Goal: Task Accomplishment & Management: Manage account settings

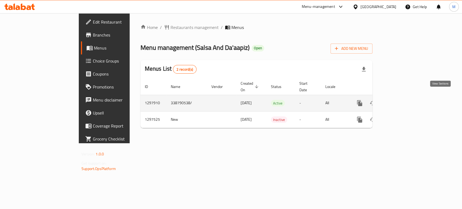
click at [405, 97] on link "enhanced table" at bounding box center [398, 103] width 13 height 13
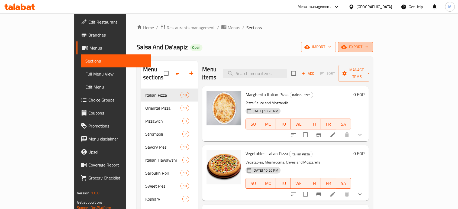
click at [368, 45] on span "export" at bounding box center [355, 47] width 26 height 7
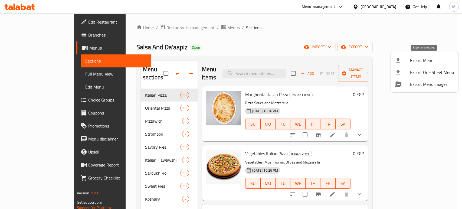
click at [429, 59] on span "Export Menu" at bounding box center [432, 60] width 44 height 6
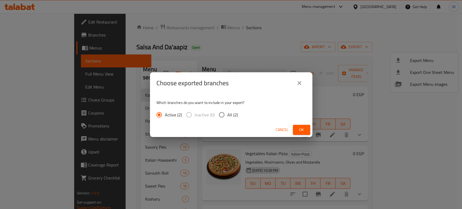
click at [302, 132] on span "Ok" at bounding box center [301, 129] width 9 height 7
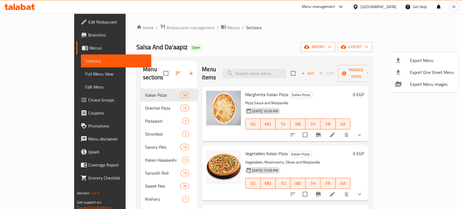
click at [35, 74] on div at bounding box center [231, 104] width 462 height 209
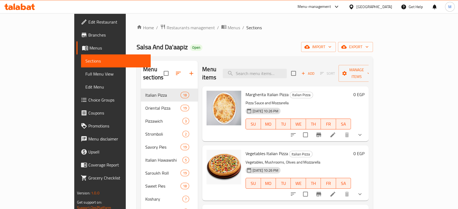
click at [85, 74] on span "Full Menu View" at bounding box center [115, 74] width 61 height 6
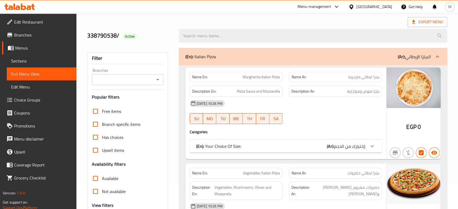
scroll to position [60, 0]
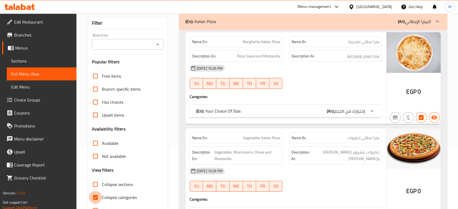
click at [96, 194] on input "Collapse categories" at bounding box center [95, 197] width 13 height 13
checkbox input "false"
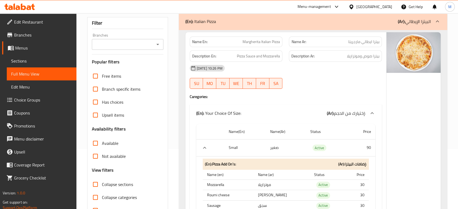
click at [158, 43] on icon "Open" at bounding box center [157, 44] width 6 height 6
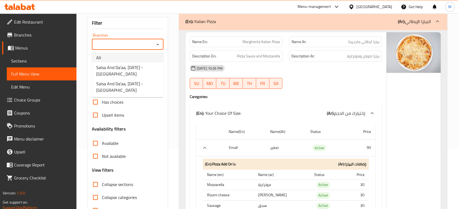
click at [132, 55] on li "All" at bounding box center [127, 58] width 71 height 10
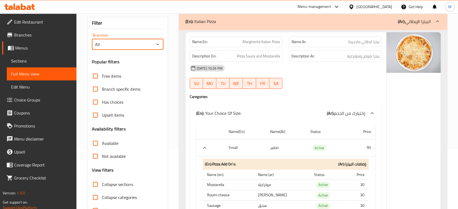
type input "All"
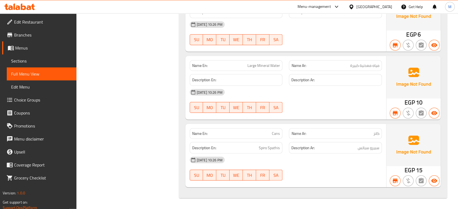
scroll to position [38621, 0]
click at [26, 39] on link "Branches" at bounding box center [39, 34] width 74 height 13
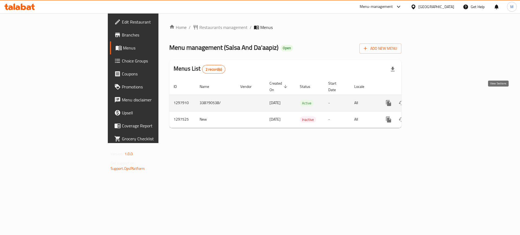
click at [430, 101] on icon "enhanced table" at bounding box center [427, 103] width 5 height 5
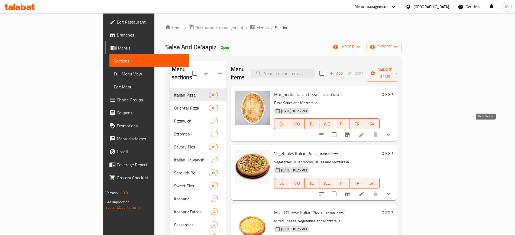
click at [391, 132] on icon "show more" at bounding box center [388, 135] width 6 height 6
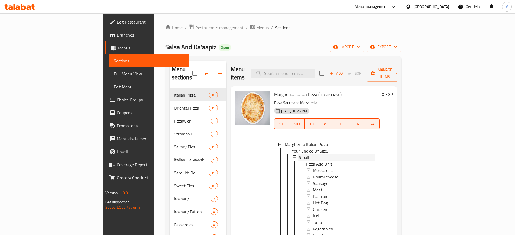
click at [299, 154] on span "Small" at bounding box center [304, 157] width 10 height 6
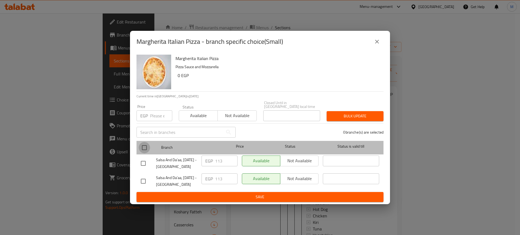
click at [145, 148] on input "checkbox" at bounding box center [144, 147] width 11 height 11
checkbox input "true"
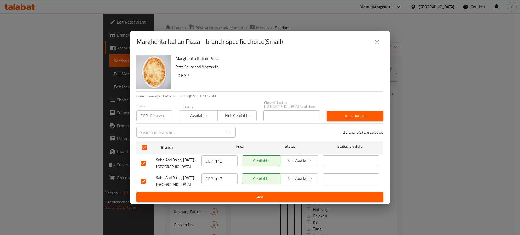
click at [157, 120] on div "Price EGP Price" at bounding box center [154, 113] width 42 height 23
click at [157, 112] on input "number" at bounding box center [161, 115] width 22 height 11
type input "113"
type button "0"
type button "1"
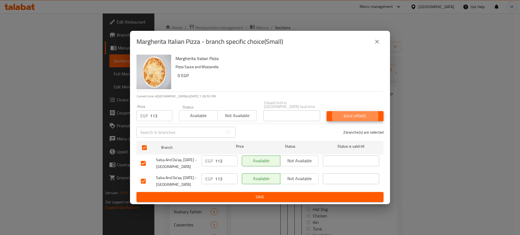
click at [326, 111] on button "Bulk update" at bounding box center [354, 116] width 57 height 10
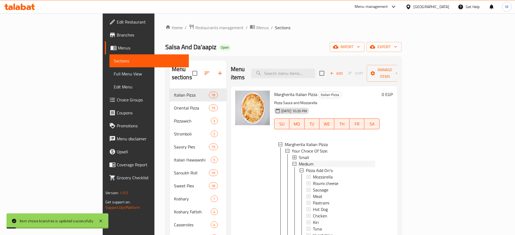
click at [299, 161] on span "Medium" at bounding box center [306, 164] width 15 height 6
click at [299, 167] on div "large" at bounding box center [337, 170] width 76 height 6
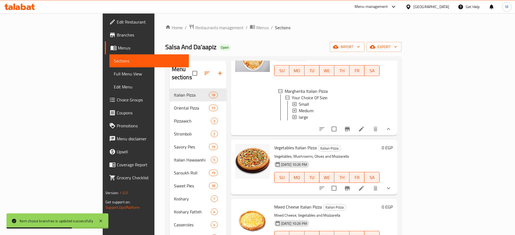
scroll to position [68, 0]
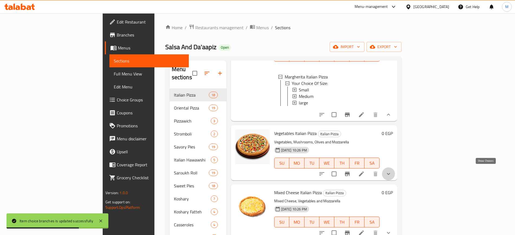
click at [391, 171] on icon "show more" at bounding box center [388, 174] width 6 height 6
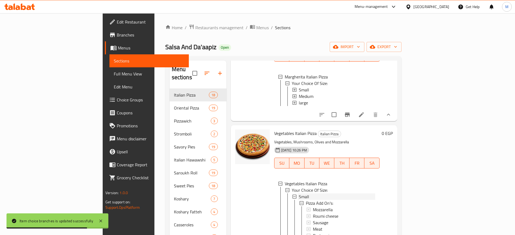
click at [299, 194] on div "Small" at bounding box center [337, 197] width 76 height 6
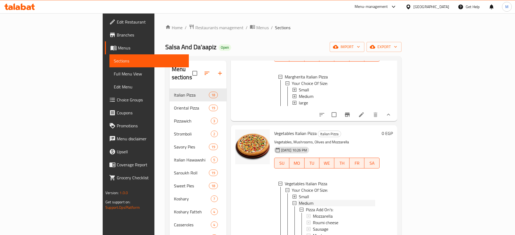
click at [299, 201] on span "Medium" at bounding box center [306, 203] width 15 height 6
click at [299, 208] on span "large" at bounding box center [303, 210] width 9 height 6
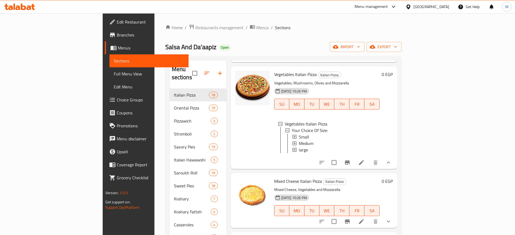
scroll to position [169, 0]
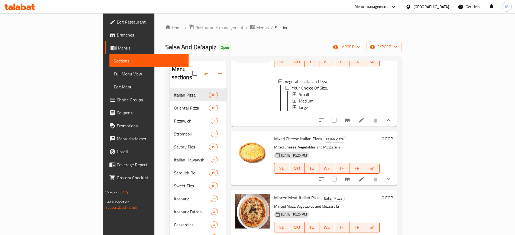
click at [391, 180] on icon "show more" at bounding box center [388, 179] width 6 height 6
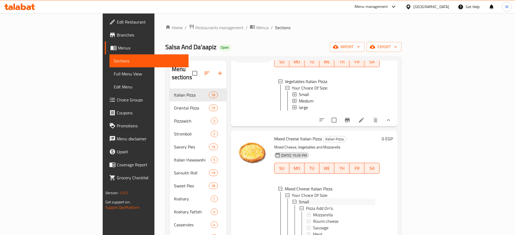
click at [299, 203] on span "Small" at bounding box center [304, 202] width 10 height 6
click at [299, 210] on span "Medium" at bounding box center [306, 208] width 15 height 6
click at [299, 215] on span "large" at bounding box center [303, 215] width 9 height 6
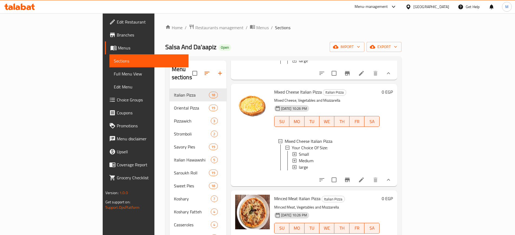
scroll to position [271, 0]
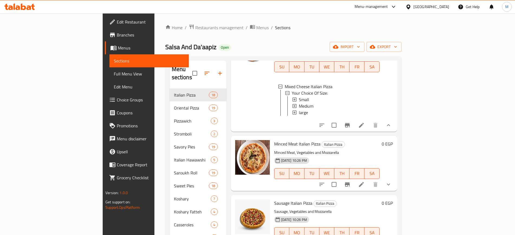
click at [395, 191] on button "show more" at bounding box center [388, 184] width 13 height 13
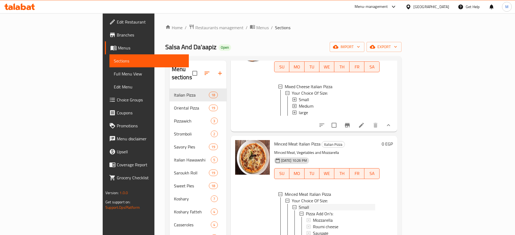
click at [299, 211] on div "Small" at bounding box center [337, 207] width 76 height 6
click at [299, 217] on span "Medium" at bounding box center [306, 214] width 15 height 6
click at [299, 224] on div "large" at bounding box center [337, 220] width 76 height 6
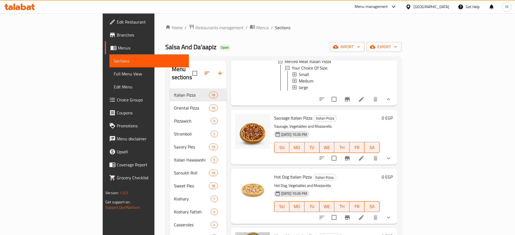
scroll to position [406, 0]
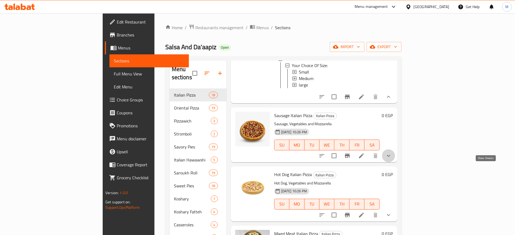
click at [391, 159] on icon "show more" at bounding box center [388, 156] width 6 height 6
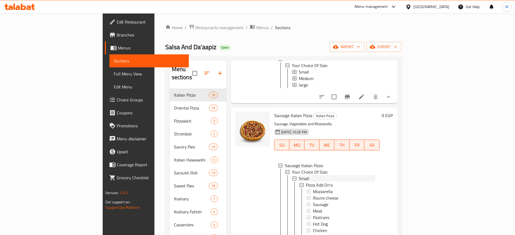
click at [299, 182] on span "Small" at bounding box center [304, 178] width 10 height 6
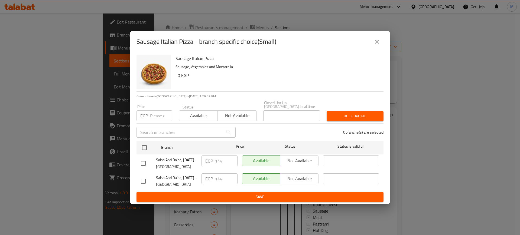
click at [265, 83] on div "Sausage Italian Pizza Sausage, Vegetables and Mozzarella 0 EGP" at bounding box center [277, 72] width 208 height 39
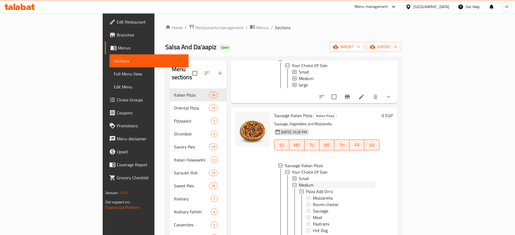
click at [299, 188] on span "Medium" at bounding box center [306, 185] width 15 height 6
click at [299, 195] on div "large" at bounding box center [337, 191] width 76 height 6
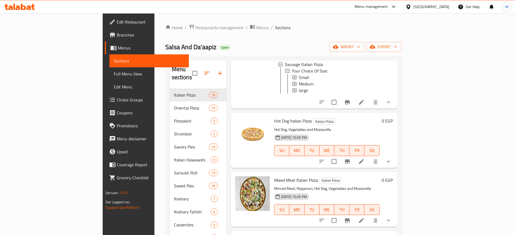
scroll to position [508, 0]
click at [395, 168] on button "show more" at bounding box center [388, 161] width 13 height 13
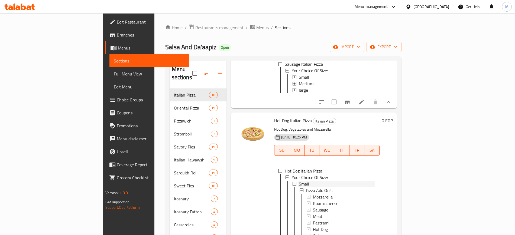
click at [299, 187] on div "Small" at bounding box center [337, 184] width 76 height 6
click at [299, 194] on span "Medium" at bounding box center [306, 190] width 15 height 6
click at [299, 200] on span "large" at bounding box center [303, 197] width 9 height 6
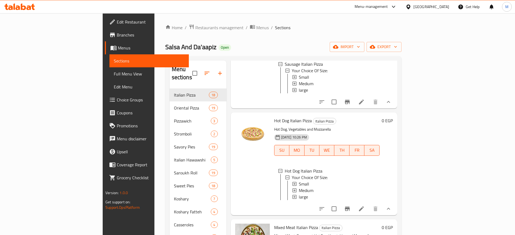
scroll to position [575, 0]
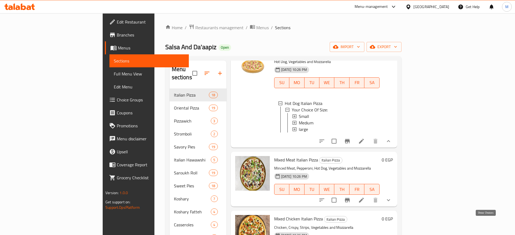
click at [391, 204] on icon "show more" at bounding box center [388, 200] width 6 height 6
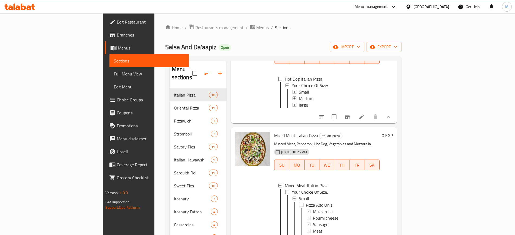
scroll to position [609, 0]
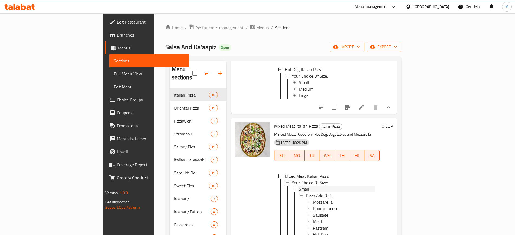
click at [299, 192] on span "Small" at bounding box center [304, 189] width 10 height 6
click at [299, 199] on span "Medium" at bounding box center [306, 195] width 15 height 6
click at [299, 205] on span "large" at bounding box center [303, 202] width 9 height 6
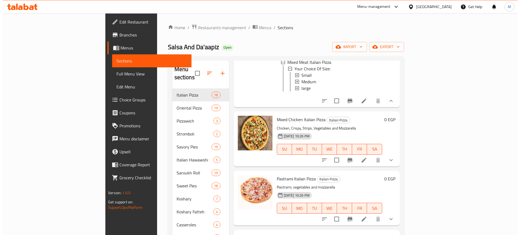
scroll to position [711, 0]
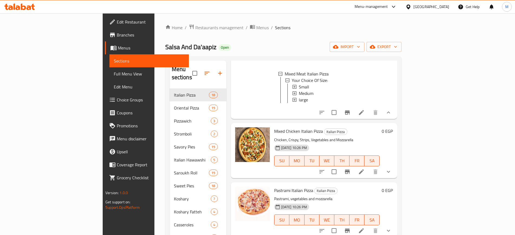
click at [395, 178] on button "show more" at bounding box center [388, 171] width 13 height 13
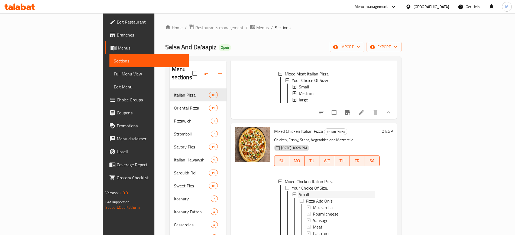
click at [299, 198] on div "Small" at bounding box center [337, 194] width 76 height 6
click at [299, 204] on span "Medium" at bounding box center [306, 201] width 15 height 6
click at [299, 211] on span "large" at bounding box center [303, 207] width 9 height 6
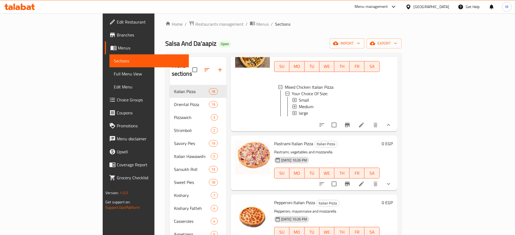
scroll to position [812, 0]
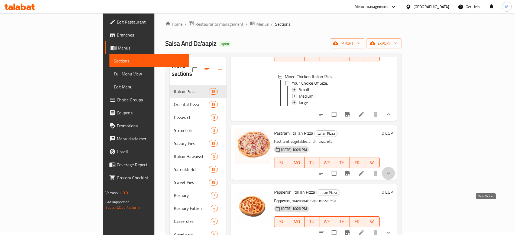
click at [391, 177] on icon "show more" at bounding box center [388, 173] width 6 height 6
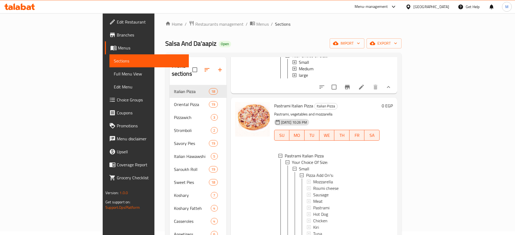
scroll to position [880, 0]
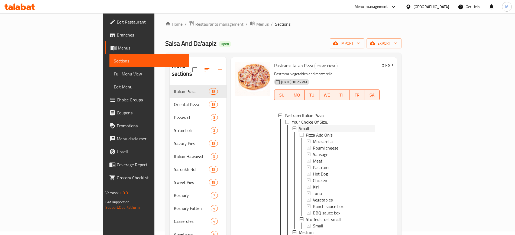
click at [299, 132] on span "Small" at bounding box center [304, 128] width 10 height 6
click at [299, 138] on div "Medium" at bounding box center [337, 135] width 76 height 6
click at [299, 145] on div "large" at bounding box center [337, 141] width 76 height 6
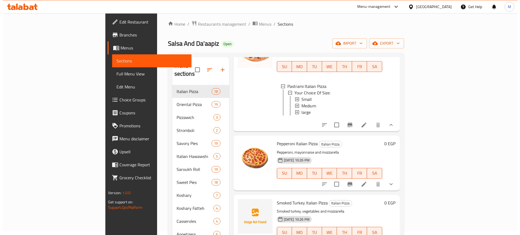
scroll to position [947, 0]
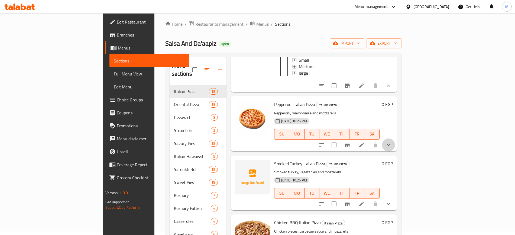
click at [395, 152] on button "show more" at bounding box center [388, 145] width 13 height 13
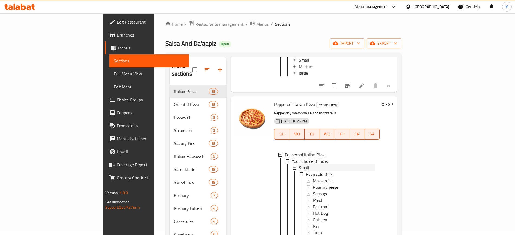
click at [299, 171] on div "Small" at bounding box center [337, 168] width 76 height 6
click at [299, 178] on div "Medium" at bounding box center [337, 174] width 76 height 6
click at [299, 184] on div "large" at bounding box center [337, 181] width 76 height 6
